Goal: Information Seeking & Learning: Learn about a topic

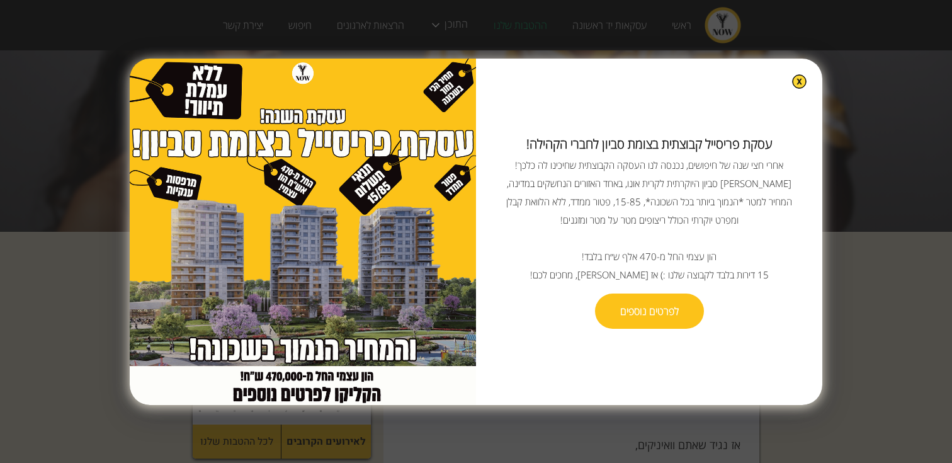
click at [792, 74] on img at bounding box center [799, 81] width 14 height 14
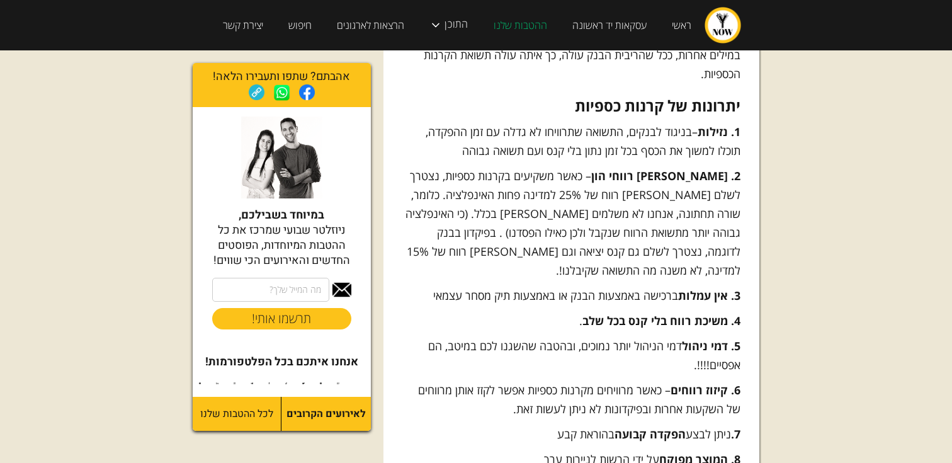
scroll to position [2649, 0]
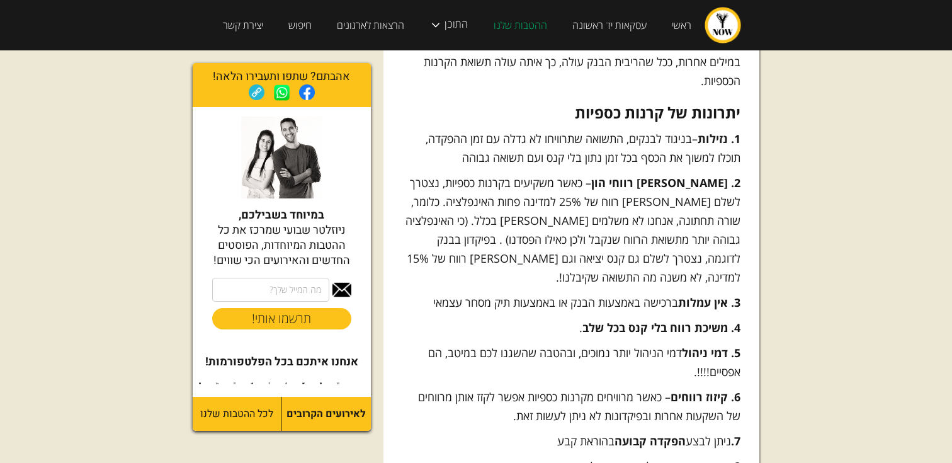
click at [552, 129] on p "1. נזילות –בניגוד לבנקים, התשואה שתרוויחו לא גדלה עם זמן ההפקדה, תוכלו למשוך את…" at bounding box center [571, 148] width 339 height 38
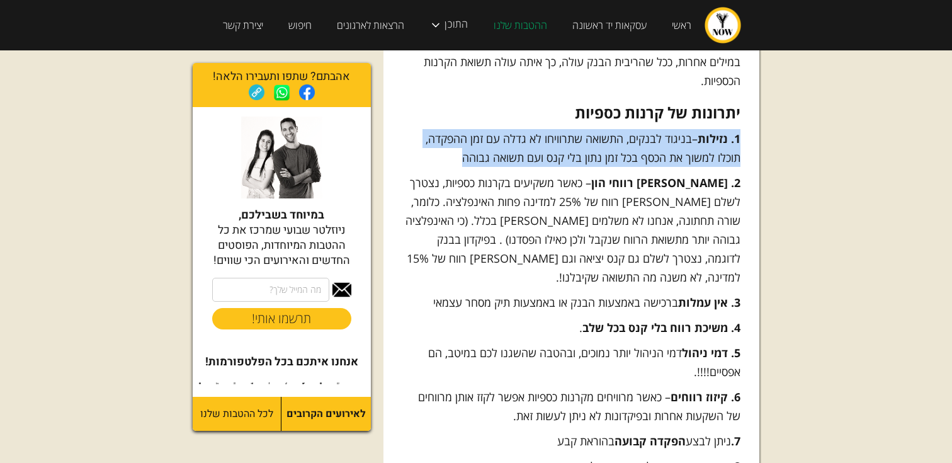
click at [595, 173] on p "2. [PERSON_NAME] רווחי הון – כאשר משקיעים בקרנות כספיות, נצטרך לשלם [PERSON_NAM…" at bounding box center [571, 229] width 339 height 113
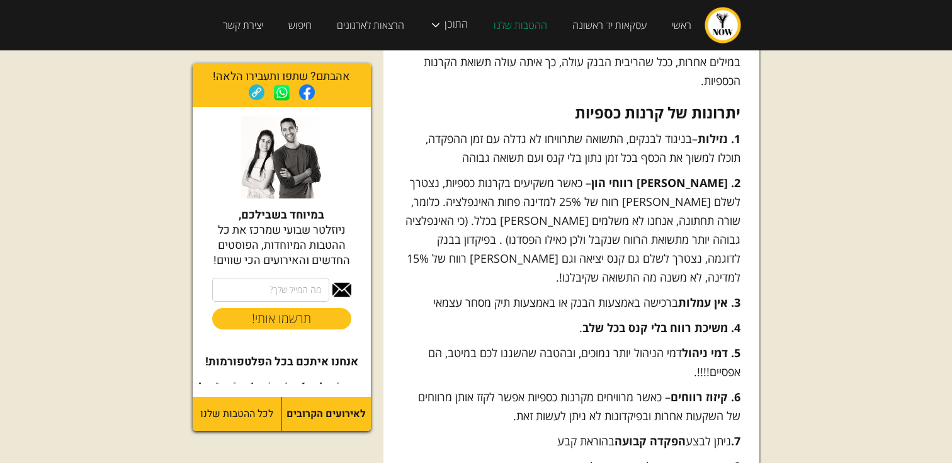
click at [531, 129] on p "1. נזילות –בניגוד לבנקים, התשואה שתרוויחו לא גדלה עם זמן ההפקדה, תוכלו למשוך את…" at bounding box center [571, 148] width 339 height 38
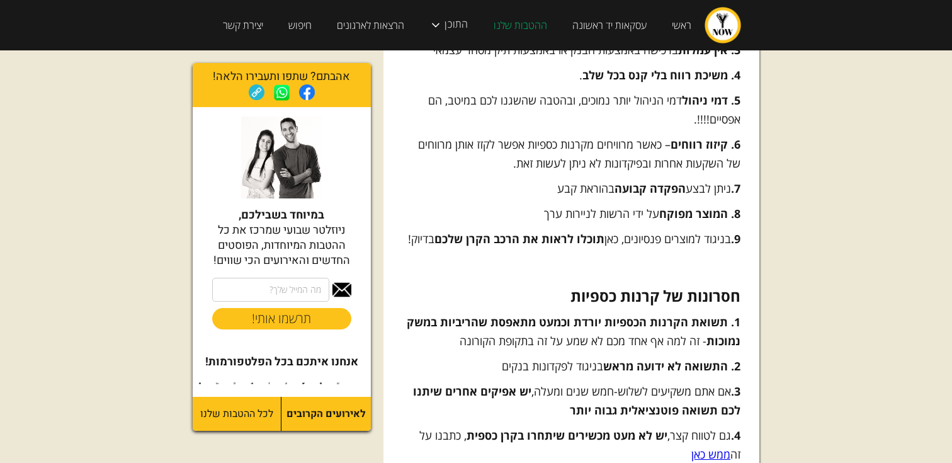
scroll to position [2912, 0]
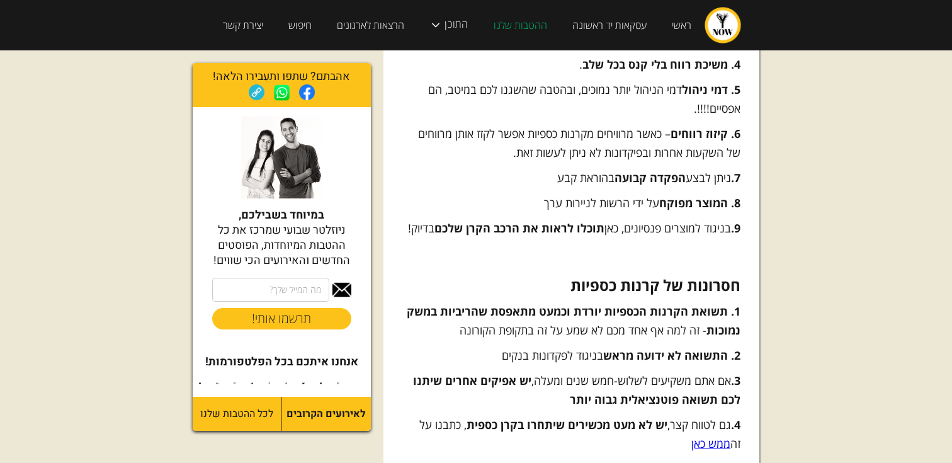
click at [570, 124] on p "6. קיזוז רווחים – כאשר מרוויחים מקרנות כספיות אפשר לקזז אותן מרווחים של השקעות …" at bounding box center [571, 143] width 339 height 38
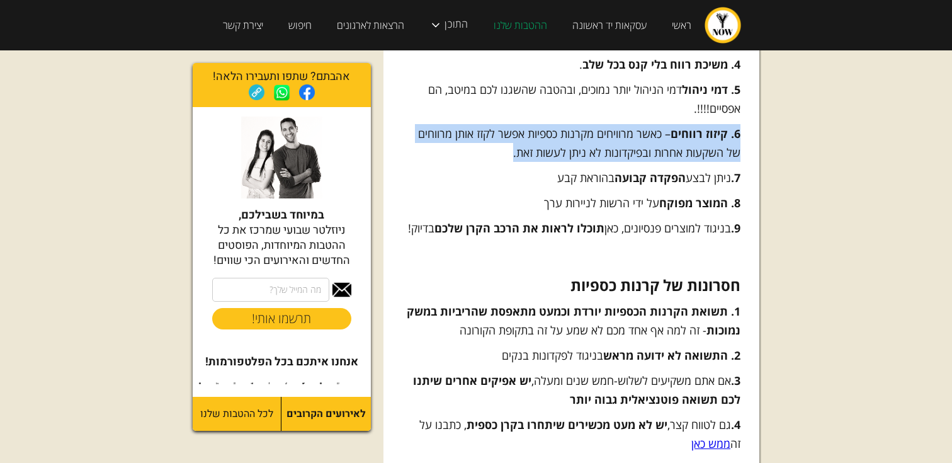
click at [578, 244] on p "‍" at bounding box center [571, 253] width 339 height 19
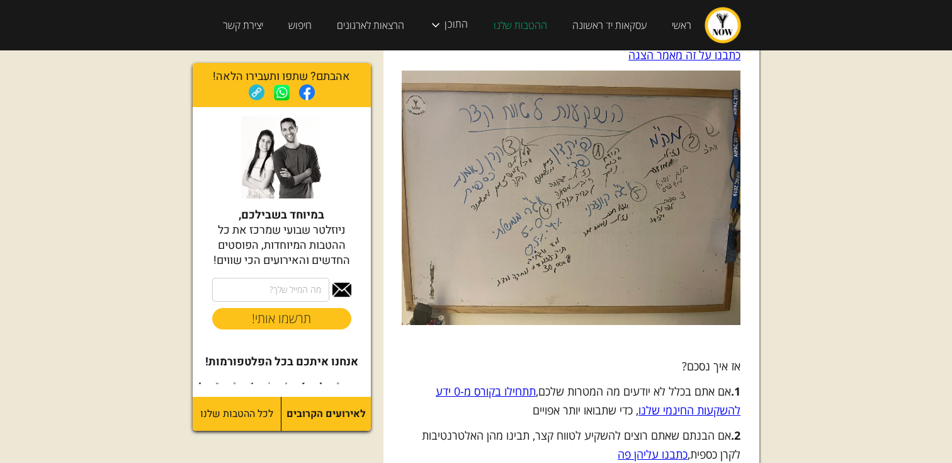
scroll to position [3962, 0]
